Goal: Information Seeking & Learning: Learn about a topic

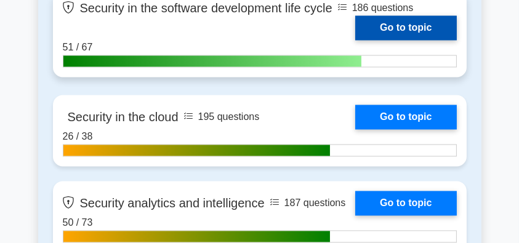
scroll to position [2347, 0]
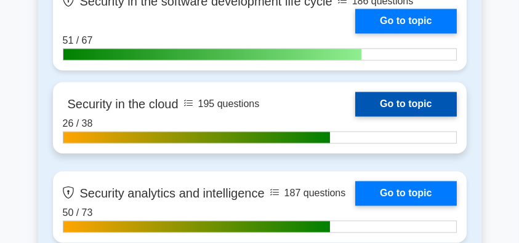
click at [374, 100] on link "Go to topic" at bounding box center [405, 104] width 101 height 25
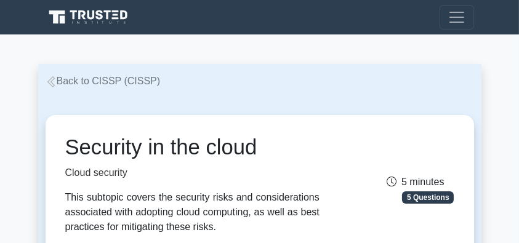
drag, startPoint x: 64, startPoint y: 147, endPoint x: 262, endPoint y: 147, distance: 198.1
click at [262, 147] on div "Security in the cloud Cloud security This subtopic covers the security risks an…" at bounding box center [192, 185] width 269 height 100
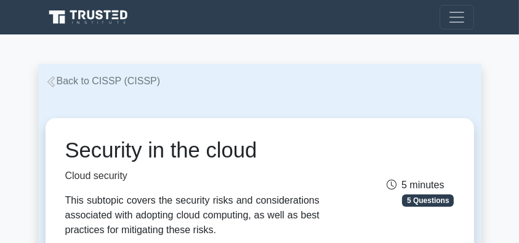
copy h1 "Security in the cloud"
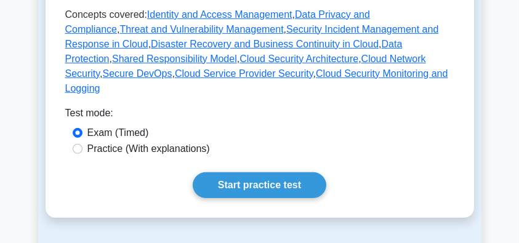
scroll to position [615, 0]
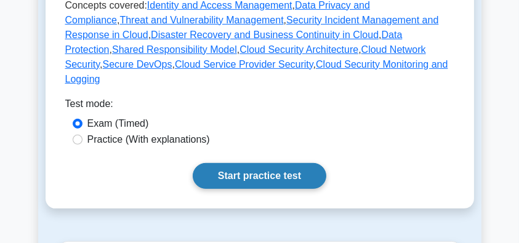
click at [260, 163] on link "Start practice test" at bounding box center [259, 176] width 133 height 26
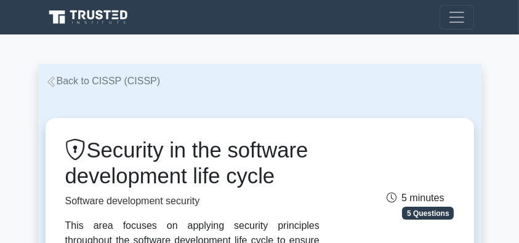
click at [60, 81] on link "Back to CISSP (CISSP)" at bounding box center [103, 81] width 115 height 10
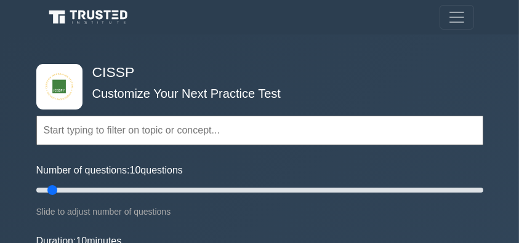
click at [175, 73] on h4 "CISSP" at bounding box center [254, 72] width 335 height 17
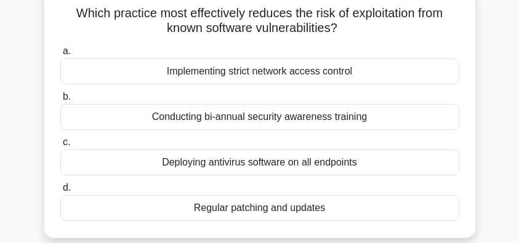
scroll to position [82, 0]
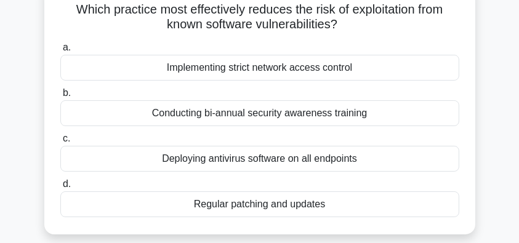
click at [296, 202] on div "Regular patching and updates" at bounding box center [259, 204] width 399 height 26
click at [60, 188] on input "d. Regular patching and updates" at bounding box center [60, 184] width 0 height 8
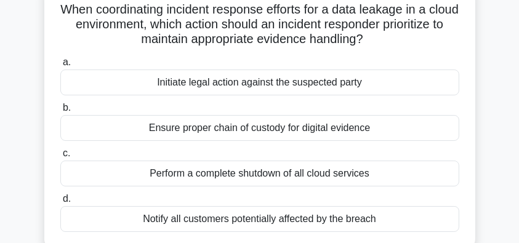
click at [376, 129] on div "Ensure proper chain of custody for digital evidence" at bounding box center [259, 128] width 399 height 26
click at [60, 112] on input "b. Ensure proper chain of custody for digital evidence" at bounding box center [60, 108] width 0 height 8
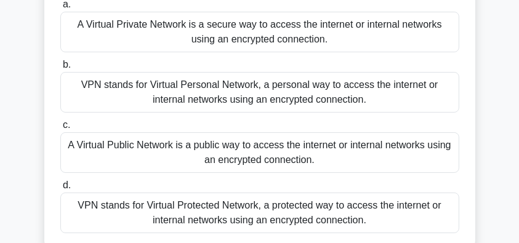
scroll to position [123, 0]
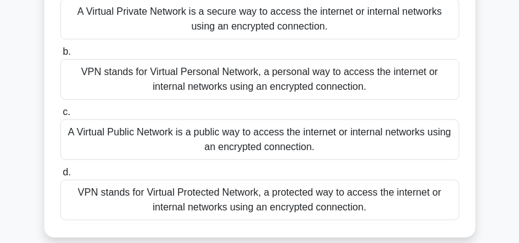
click at [348, 92] on div "VPN stands for Virtual Personal Network, a personal way to access the internet …" at bounding box center [259, 79] width 399 height 41
click at [60, 56] on input "b. VPN stands for Virtual Personal Network, a personal way to access the intern…" at bounding box center [60, 52] width 0 height 8
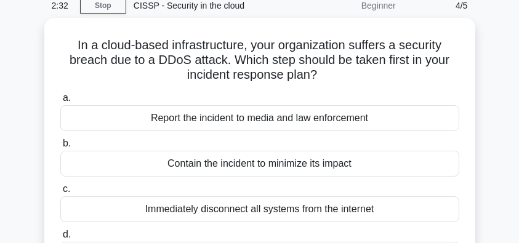
scroll to position [82, 0]
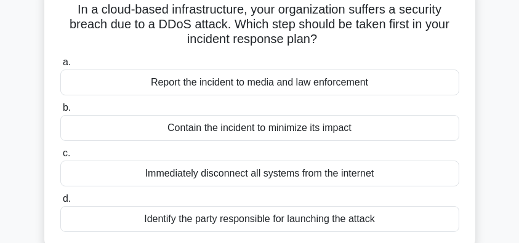
click at [338, 127] on div "Contain the incident to minimize its impact" at bounding box center [259, 128] width 399 height 26
click at [60, 112] on input "b. Contain the incident to minimize its impact" at bounding box center [60, 108] width 0 height 8
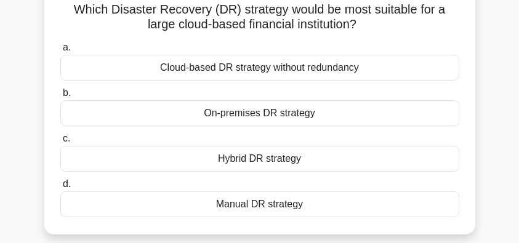
click at [317, 164] on div "Hybrid DR strategy" at bounding box center [259, 159] width 399 height 26
click at [60, 143] on input "c. Hybrid DR strategy" at bounding box center [60, 139] width 0 height 8
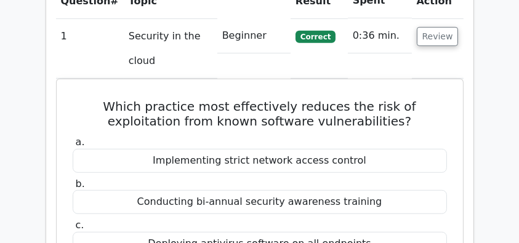
scroll to position [984, 0]
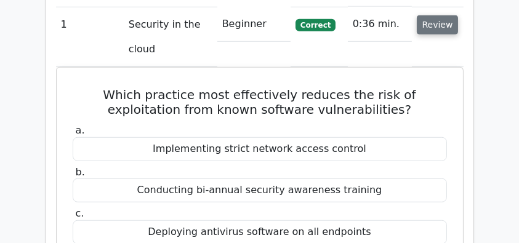
click at [439, 15] on button "Review" at bounding box center [437, 24] width 42 height 19
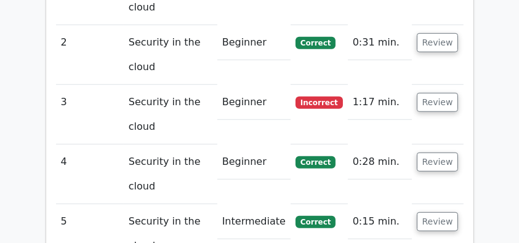
scroll to position [1066, 0]
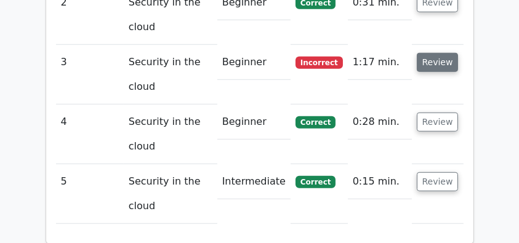
click at [438, 53] on button "Review" at bounding box center [437, 62] width 42 height 19
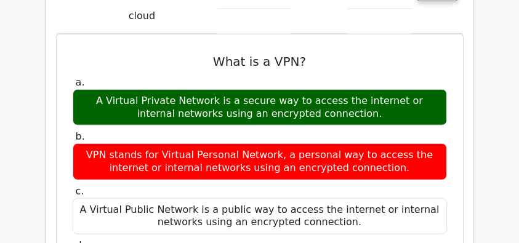
scroll to position [1148, 0]
